Goal: Find contact information: Find contact information

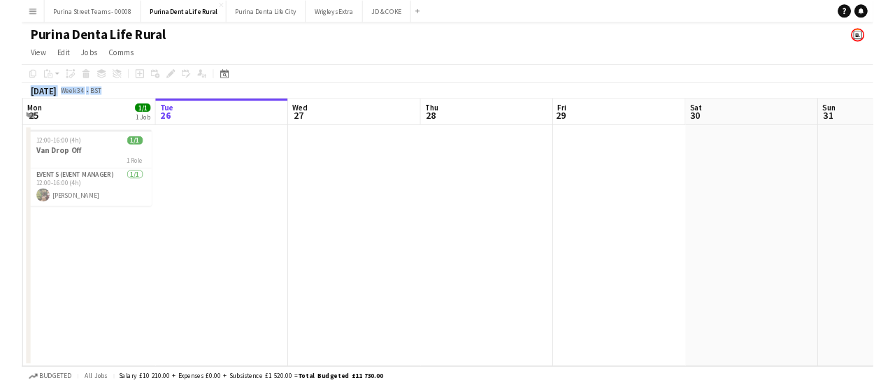
scroll to position [0, 319]
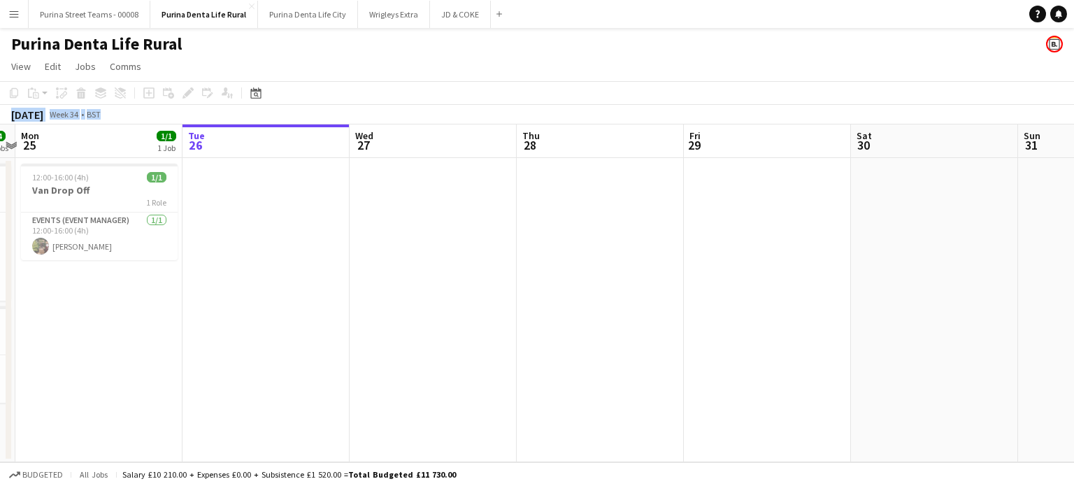
click at [13, 20] on button "Menu" at bounding box center [14, 14] width 28 height 28
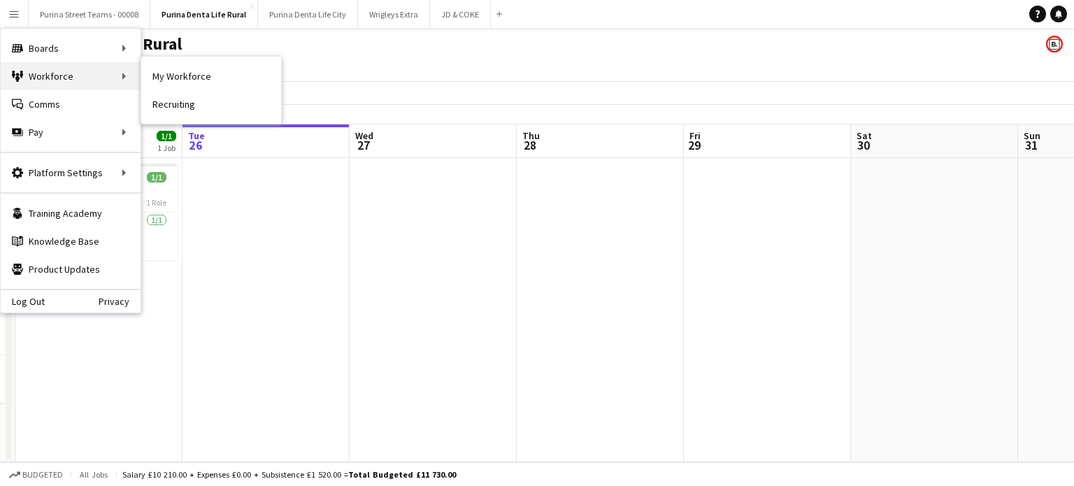
click at [93, 84] on div "Workforce Workforce" at bounding box center [71, 76] width 140 height 28
click at [172, 78] on link "My Workforce" at bounding box center [211, 76] width 140 height 28
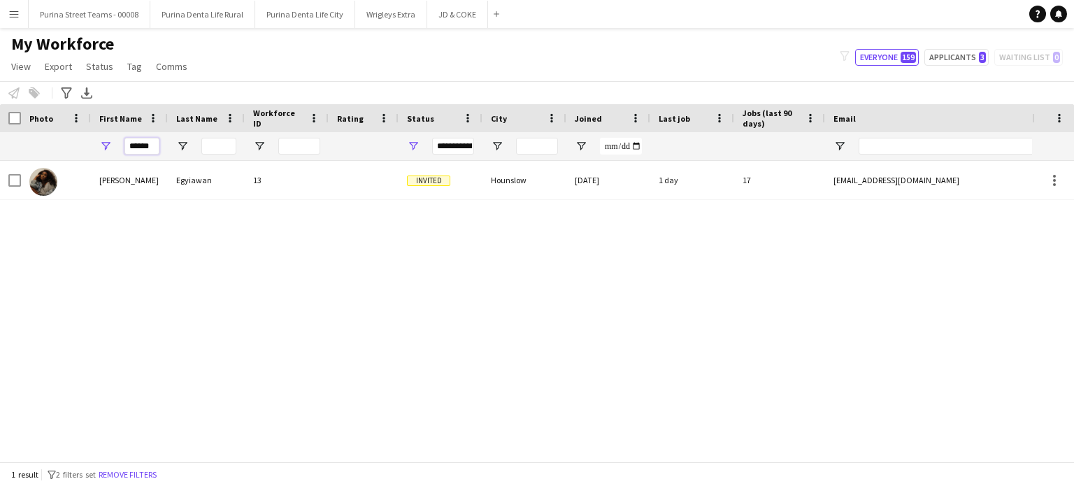
click at [148, 139] on input "******" at bounding box center [141, 146] width 35 height 17
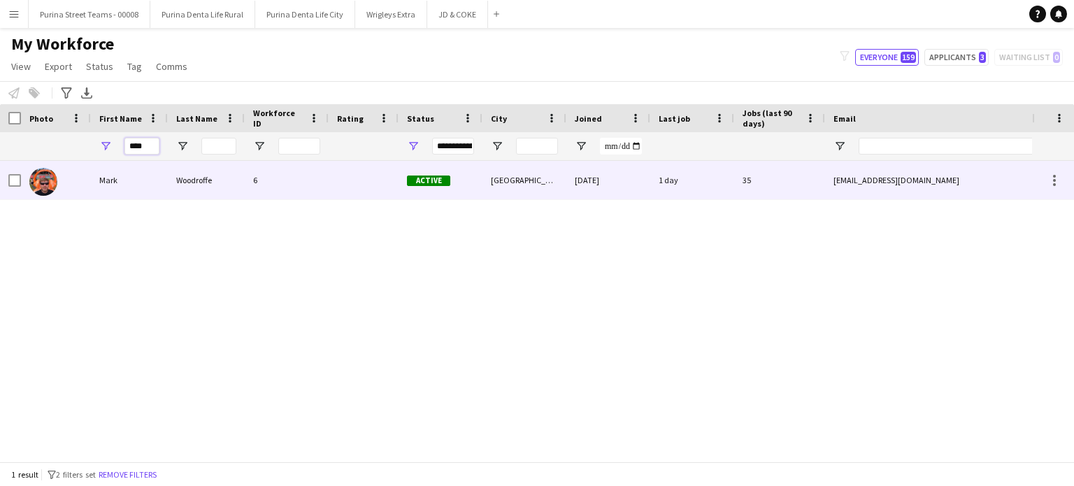
type input "****"
click at [106, 178] on div "Mark" at bounding box center [129, 180] width 77 height 38
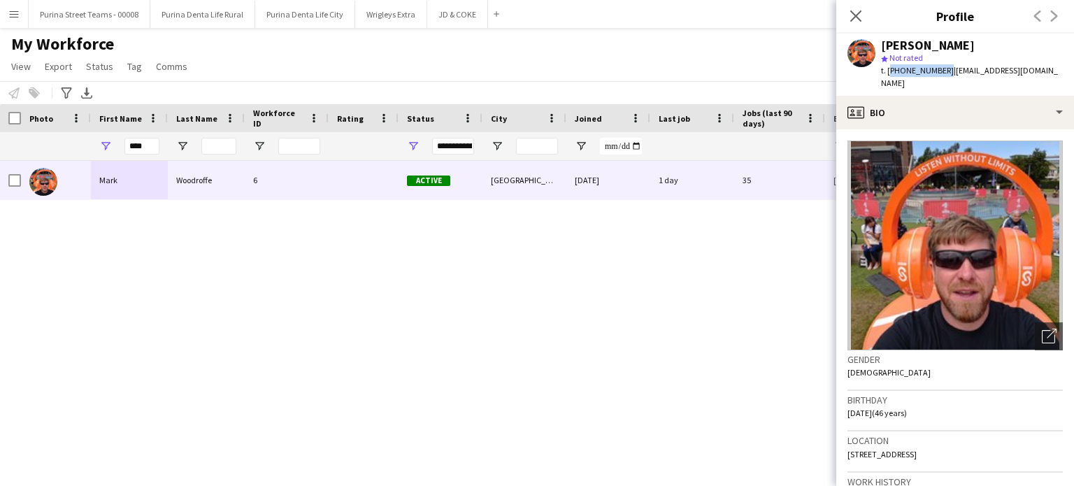
drag, startPoint x: 941, startPoint y: 72, endPoint x: 888, endPoint y: 71, distance: 53.2
click at [888, 71] on span "t. [PHONE_NUMBER]" at bounding box center [917, 70] width 73 height 10
copy span "[PHONE_NUMBER]"
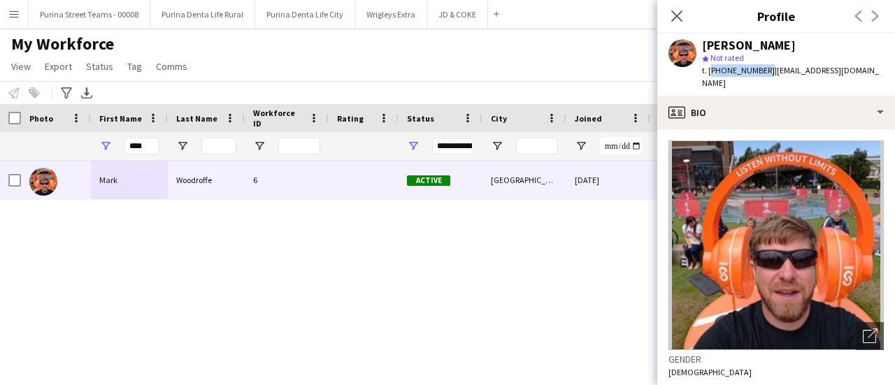
click at [11, 16] on app-icon "Menu" at bounding box center [13, 13] width 11 height 11
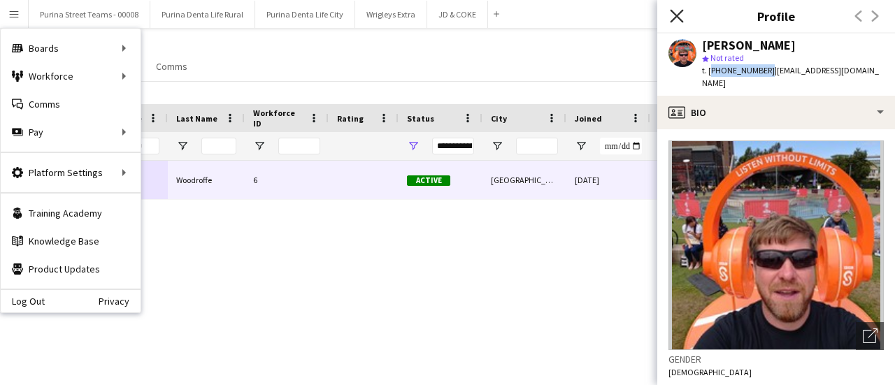
click at [671, 20] on icon "Close pop-in" at bounding box center [676, 15] width 13 height 13
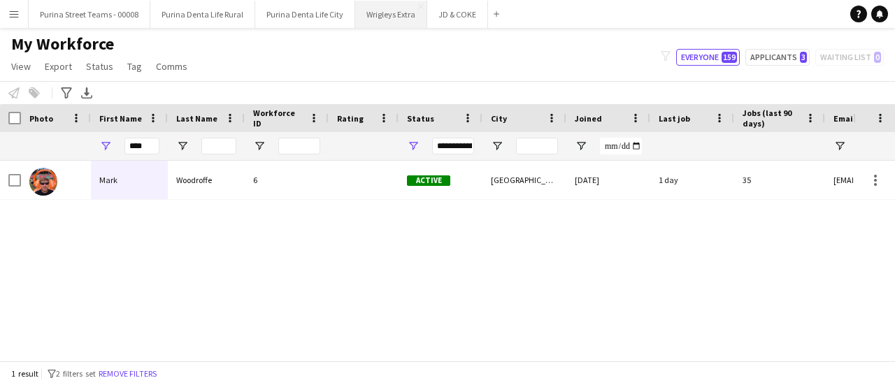
click at [392, 22] on button "Wrigleys Extra Close" at bounding box center [391, 14] width 72 height 27
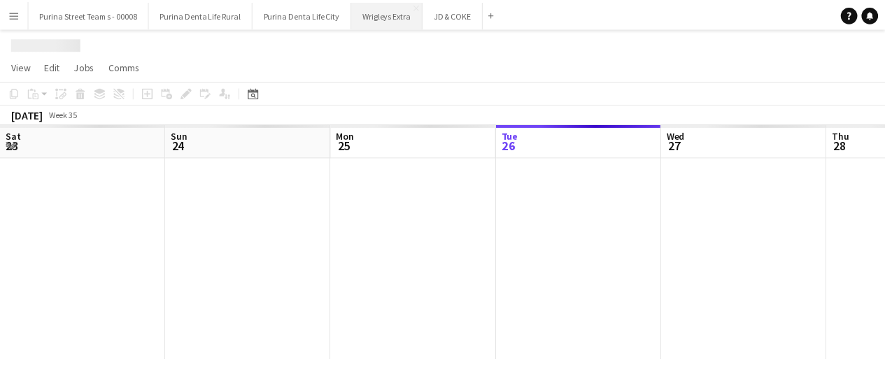
scroll to position [0, 334]
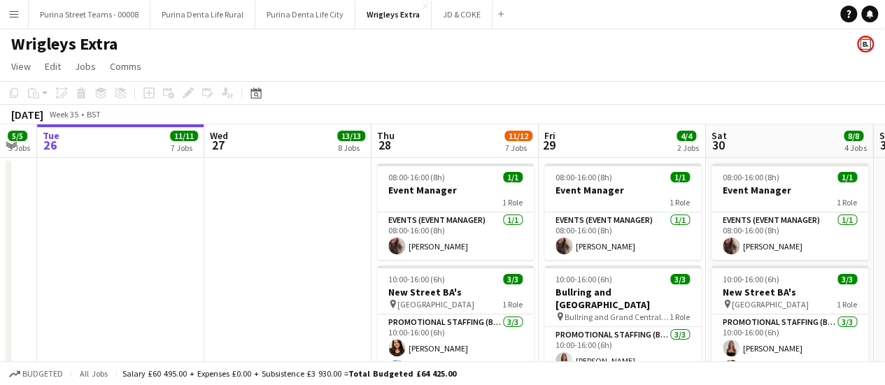
drag, startPoint x: 491, startPoint y: 296, endPoint x: 302, endPoint y: 250, distance: 194.2
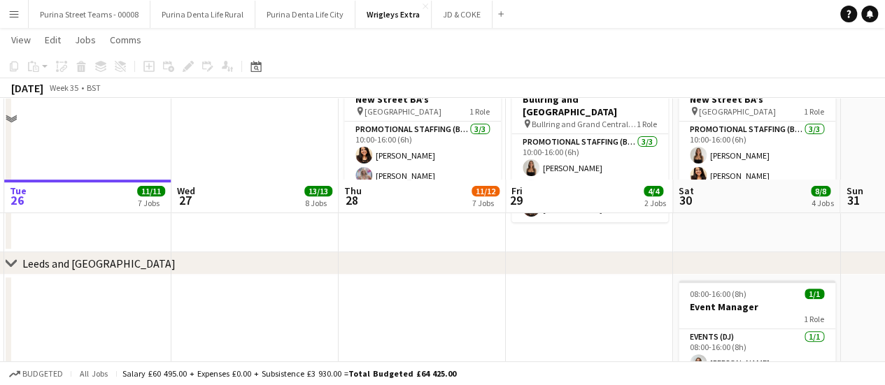
scroll to position [280, 0]
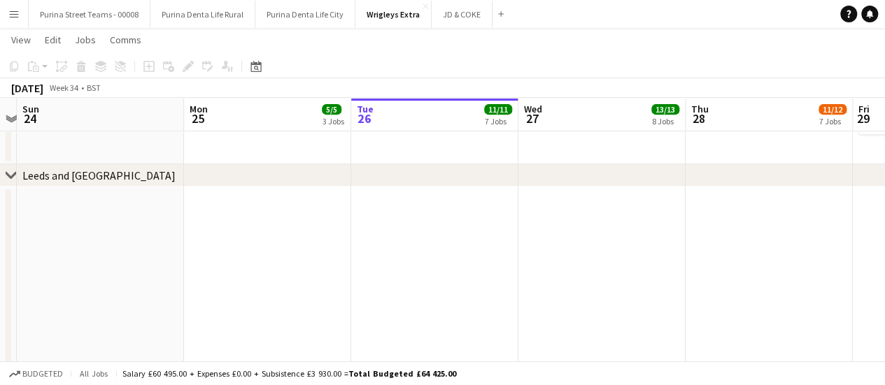
drag, startPoint x: 524, startPoint y: 281, endPoint x: 610, endPoint y: 264, distance: 87.1
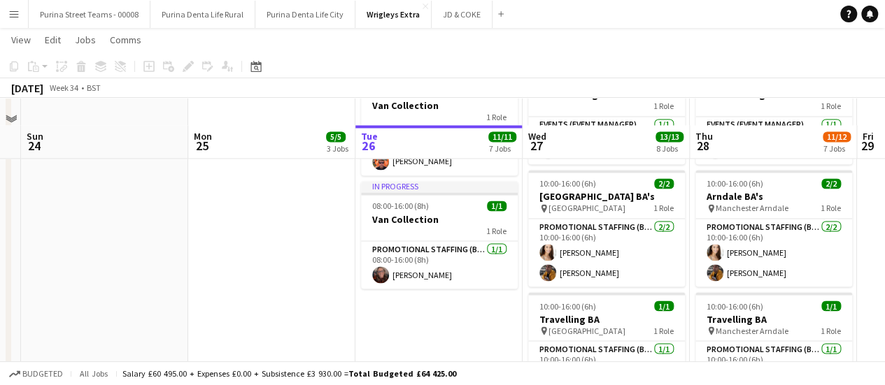
scroll to position [1189, 0]
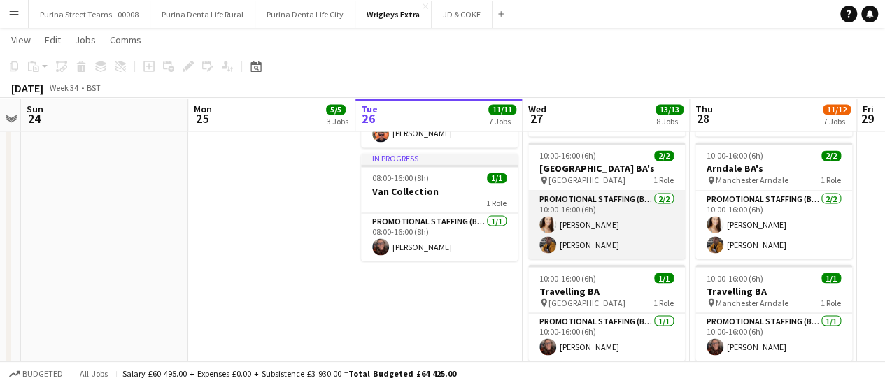
click at [596, 226] on app-card-role "Promotional Staffing (Brand Ambassadors) [DATE] 10:00-16:00 (6h) [PERSON_NAME] …" at bounding box center [606, 225] width 157 height 68
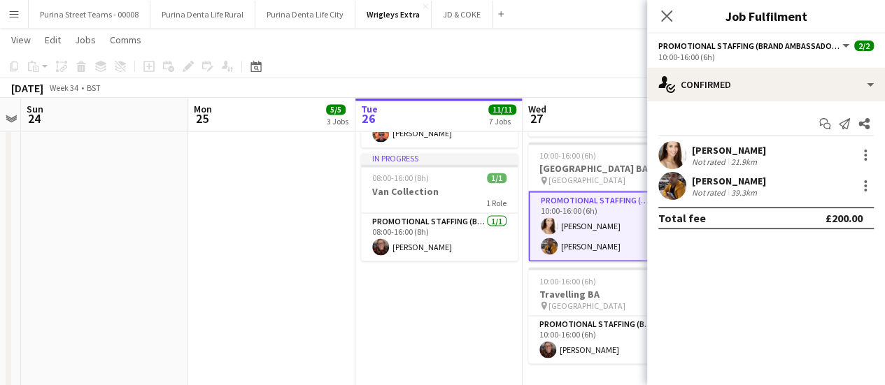
click at [713, 144] on div "[PERSON_NAME]" at bounding box center [729, 150] width 74 height 13
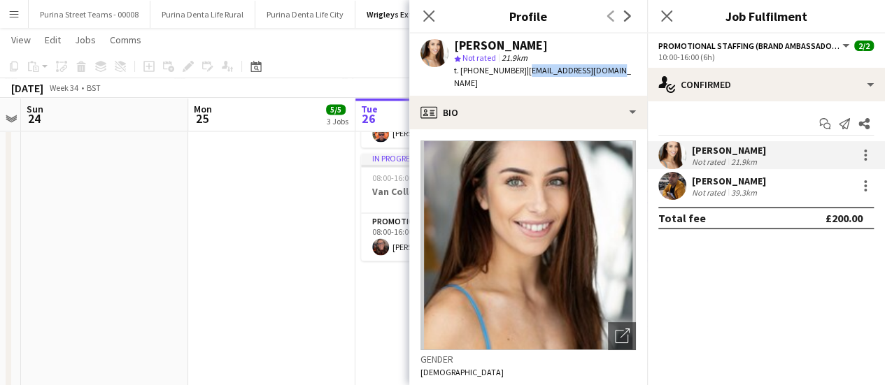
drag, startPoint x: 520, startPoint y: 72, endPoint x: 616, endPoint y: 71, distance: 95.8
click at [616, 71] on app-profile-header "[PERSON_NAME] star Not rated 21.9km t. [PHONE_NUMBER] | [EMAIL_ADDRESS][DOMAIN_…" at bounding box center [528, 65] width 238 height 62
copy span "[EMAIL_ADDRESS][DOMAIN_NAME]"
click at [701, 184] on div "[PERSON_NAME]" at bounding box center [729, 181] width 74 height 13
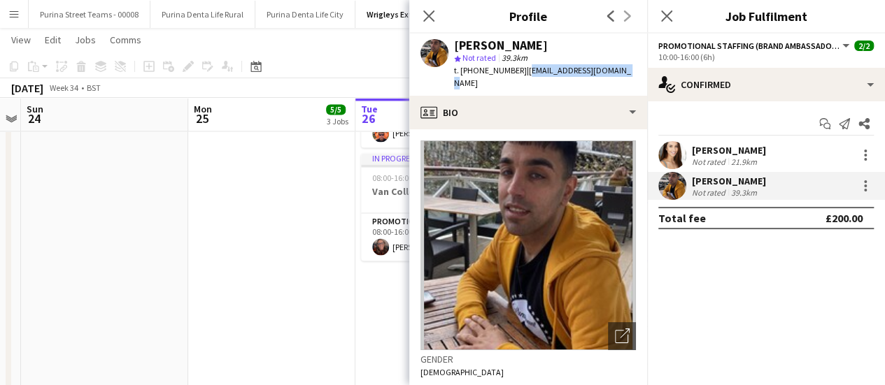
drag, startPoint x: 521, startPoint y: 73, endPoint x: 620, endPoint y: 72, distance: 98.6
click at [620, 72] on div "[PERSON_NAME] star Not rated 39.3km t. [PHONE_NUMBER] | [EMAIL_ADDRESS][DOMAIN_…" at bounding box center [528, 65] width 238 height 62
copy span "[EMAIL_ADDRESS][DOMAIN_NAME]"
drag, startPoint x: 431, startPoint y: 21, endPoint x: 453, endPoint y: 20, distance: 22.4
click at [431, 21] on icon "Close pop-in" at bounding box center [428, 15] width 11 height 11
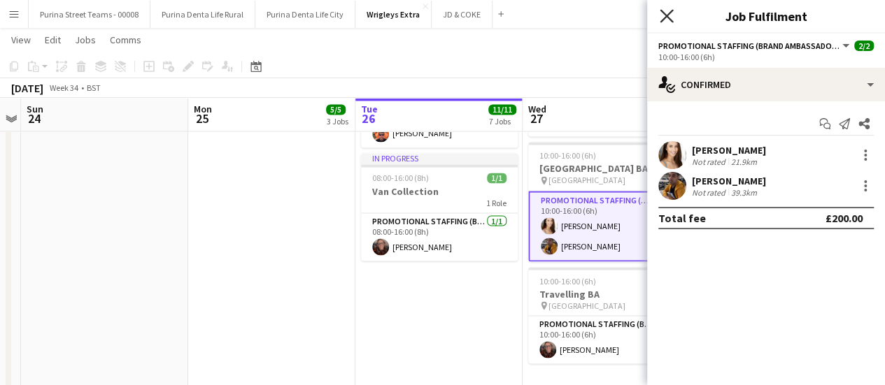
click at [671, 18] on icon "Close pop-in" at bounding box center [665, 15] width 13 height 13
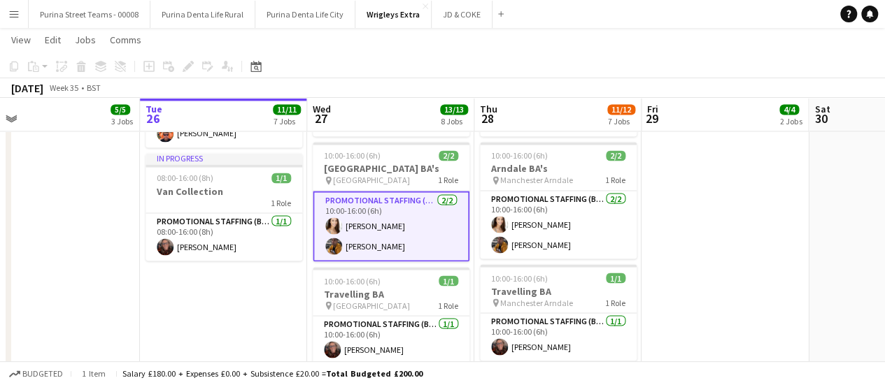
drag, startPoint x: 464, startPoint y: 241, endPoint x: 386, endPoint y: 239, distance: 78.3
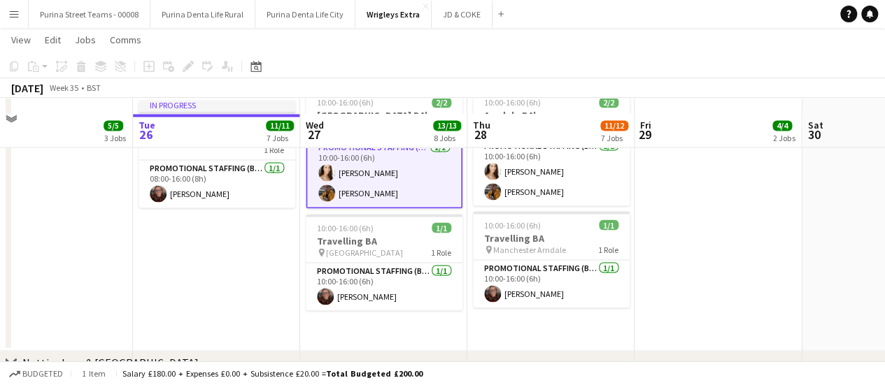
scroll to position [1259, 0]
